Goal: Task Accomplishment & Management: Manage account settings

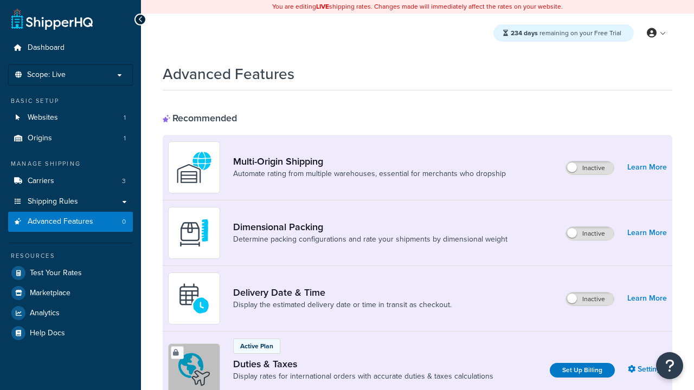
scroll to position [352, 0]
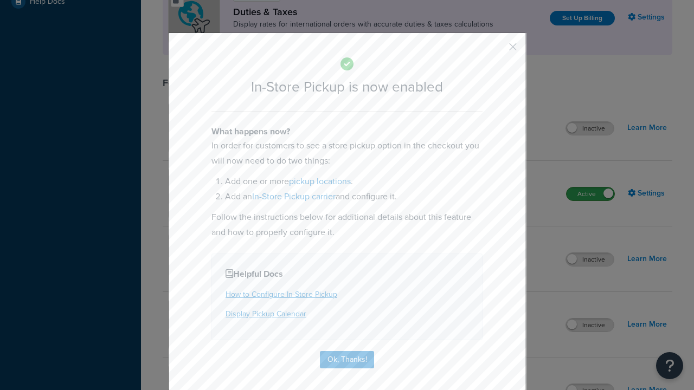
scroll to position [0, 0]
click at [497, 50] on button "button" at bounding box center [497, 50] width 3 height 3
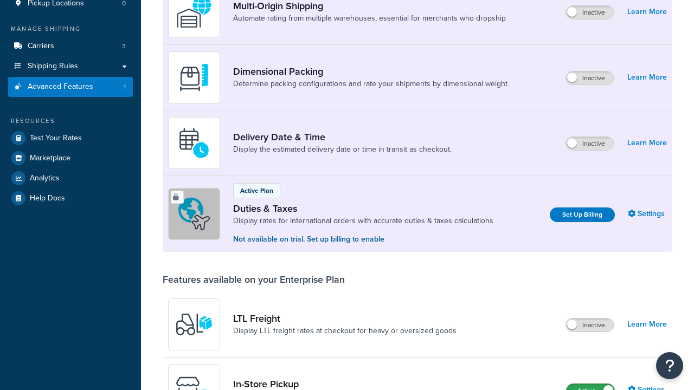
click at [591, 384] on label "Active" at bounding box center [591, 390] width 48 height 13
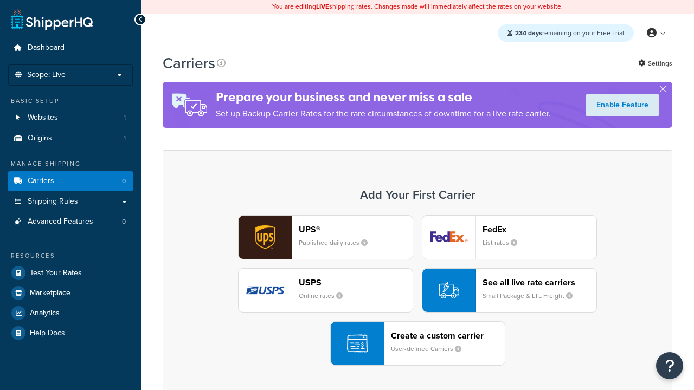
click at [418, 291] on div "UPS® Published daily rates FedEx List rates USPS Online rates See all live rate…" at bounding box center [417, 290] width 487 height 151
click at [418, 344] on div "Create a custom carrier User-defined Carriers" at bounding box center [448, 344] width 114 height 26
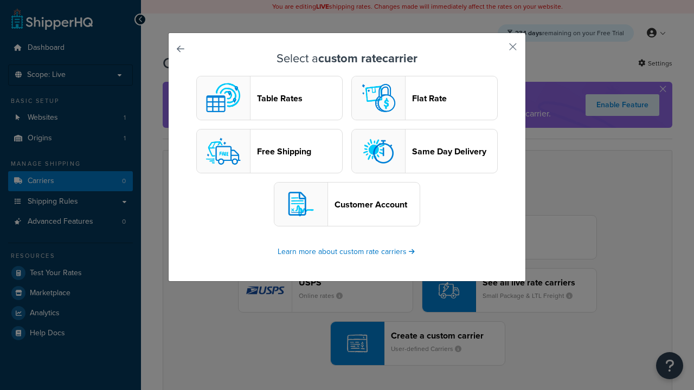
click at [270, 99] on header "Table Rates" at bounding box center [299, 98] width 85 height 10
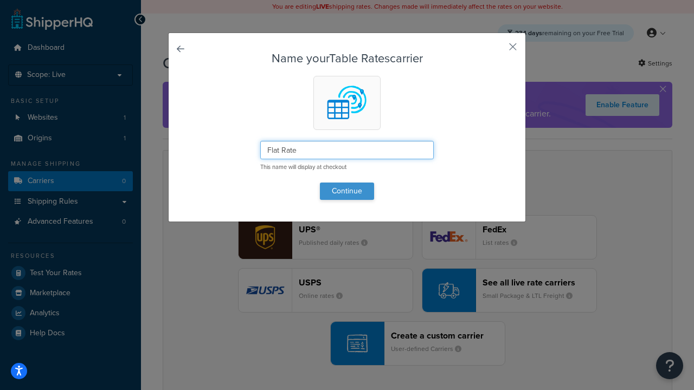
type input "Flat Rate"
click at [347, 191] on button "Continue" at bounding box center [347, 191] width 54 height 17
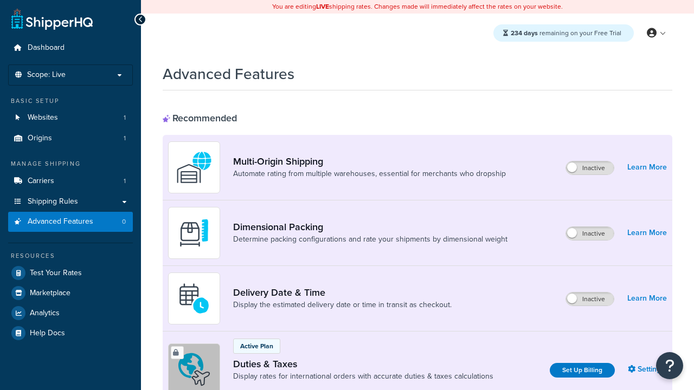
scroll to position [352, 0]
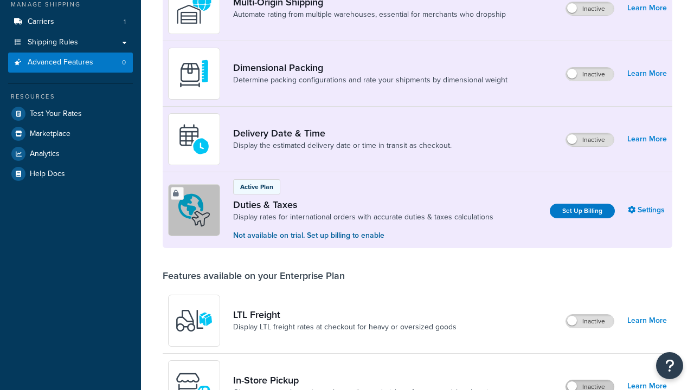
click at [591, 381] on label "Inactive" at bounding box center [590, 387] width 48 height 13
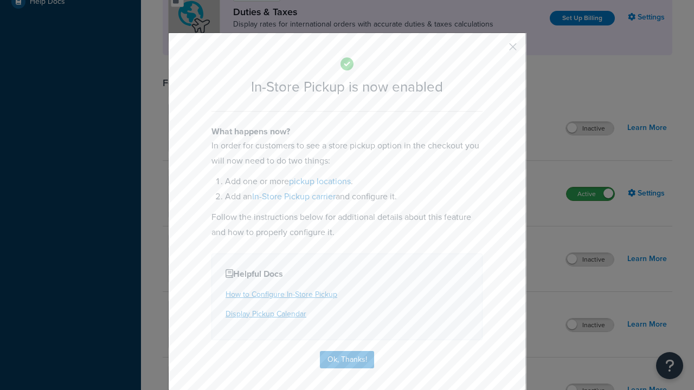
scroll to position [0, 0]
click at [497, 50] on button "button" at bounding box center [497, 50] width 3 height 3
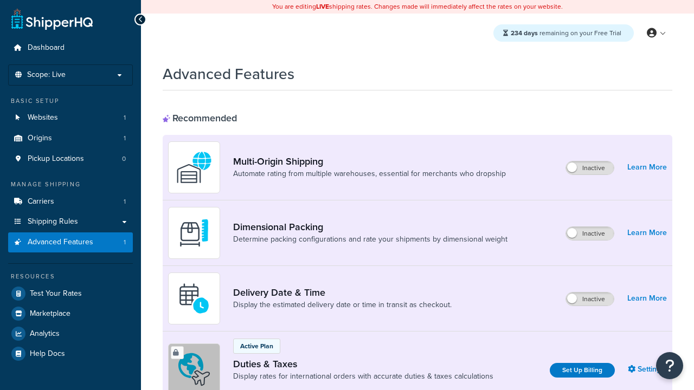
select select "inline"
